Goal: Entertainment & Leisure: Consume media (video, audio)

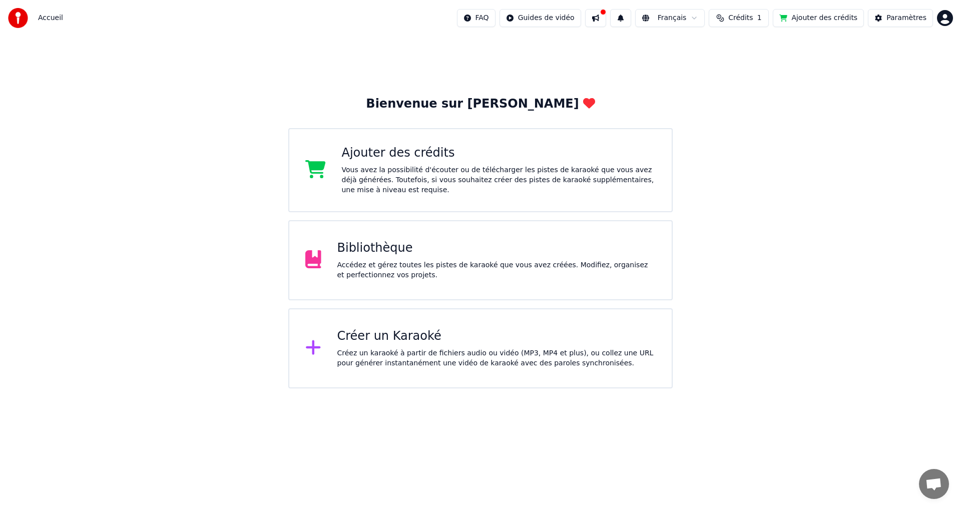
click at [370, 250] on div "Bibliothèque" at bounding box center [497, 248] width 319 height 16
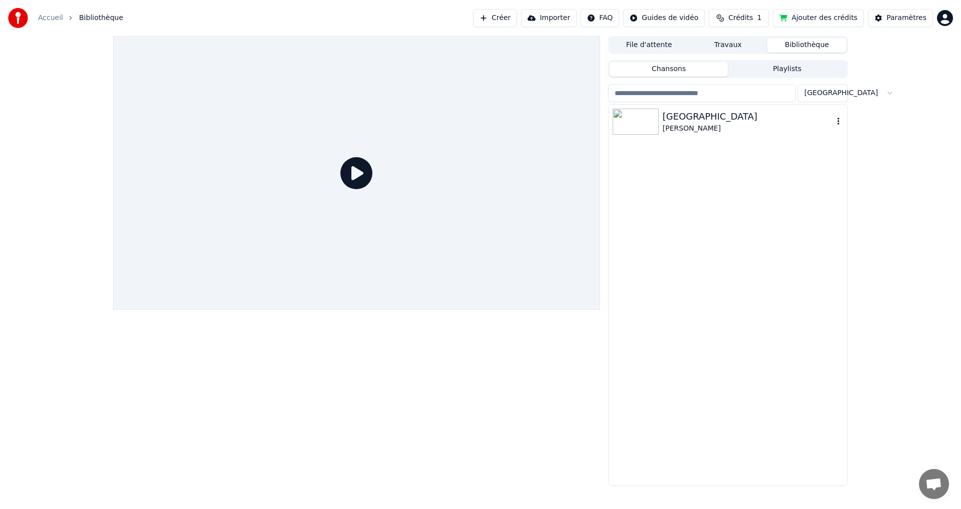
click at [722, 120] on div "[GEOGRAPHIC_DATA]" at bounding box center [748, 117] width 171 height 14
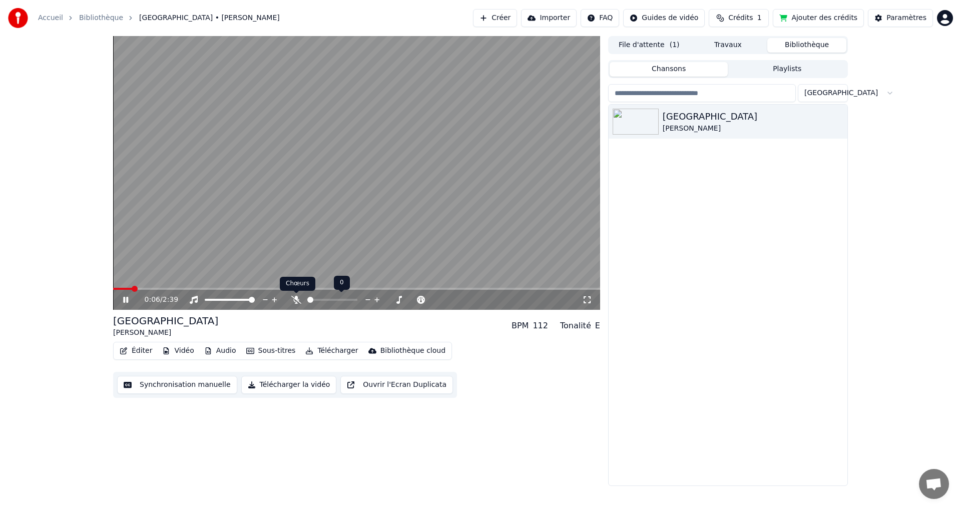
click at [296, 300] on icon at bounding box center [296, 300] width 10 height 8
click at [198, 288] on span at bounding box center [156, 289] width 86 height 2
